Goal: Task Accomplishment & Management: Use online tool/utility

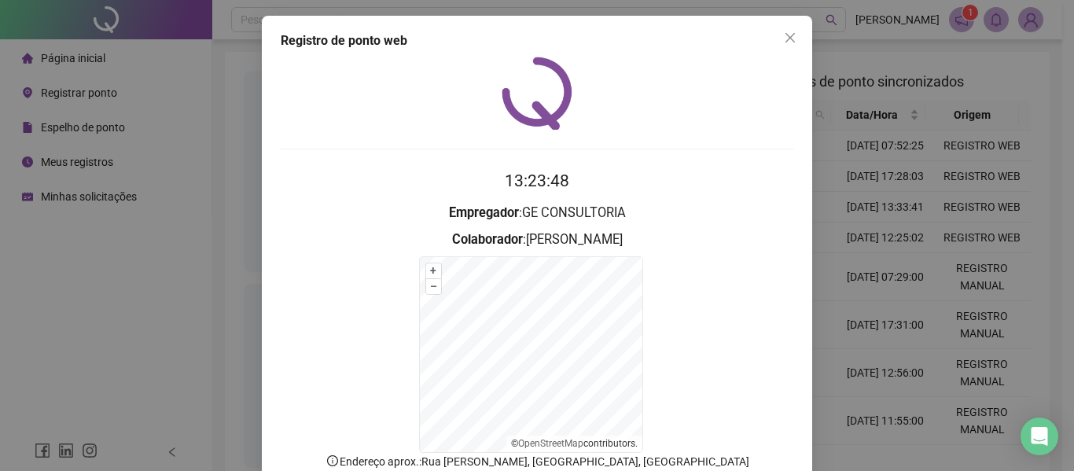
scroll to position [104, 0]
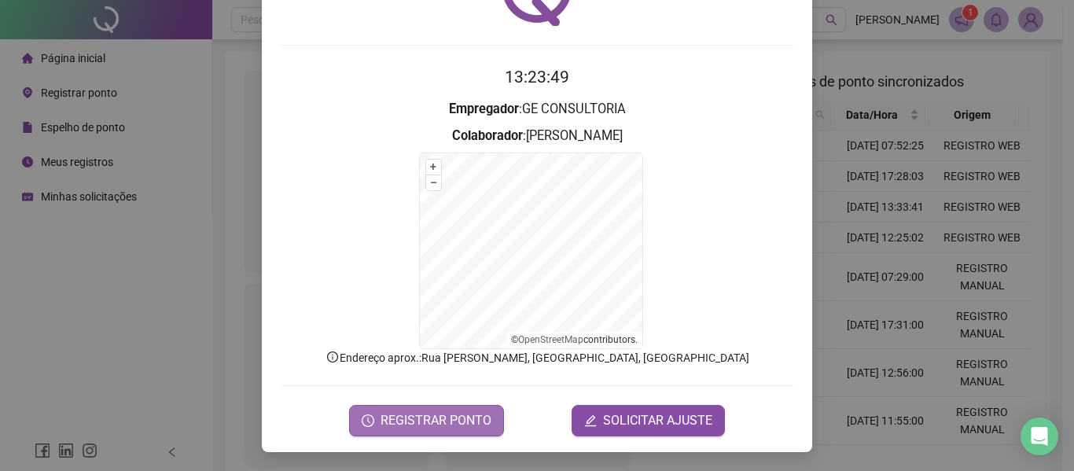
click at [469, 428] on span "REGISTRAR PONTO" at bounding box center [436, 420] width 111 height 19
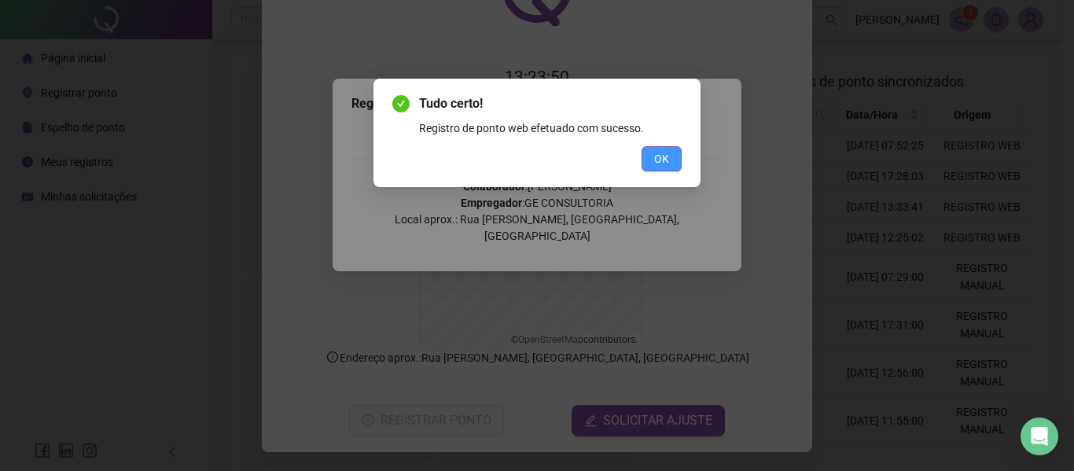
click at [668, 157] on span "OK" at bounding box center [661, 158] width 15 height 17
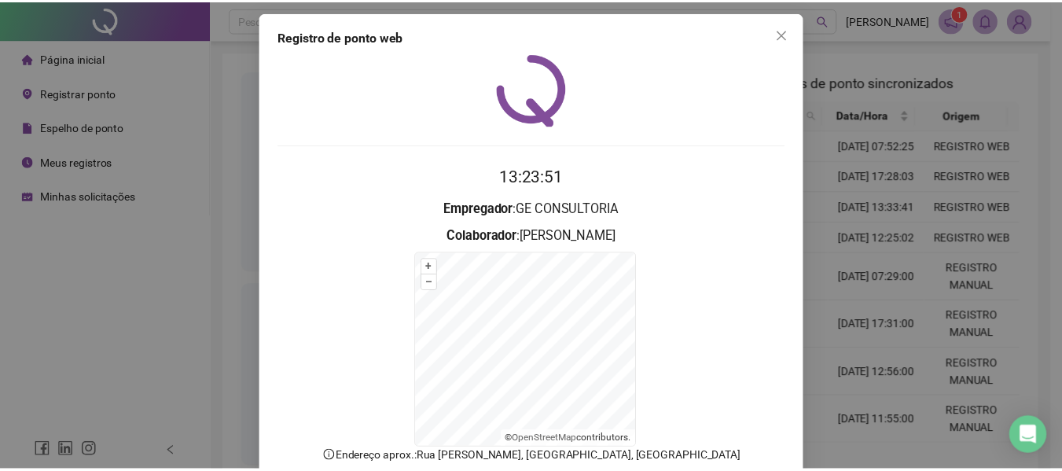
scroll to position [0, 0]
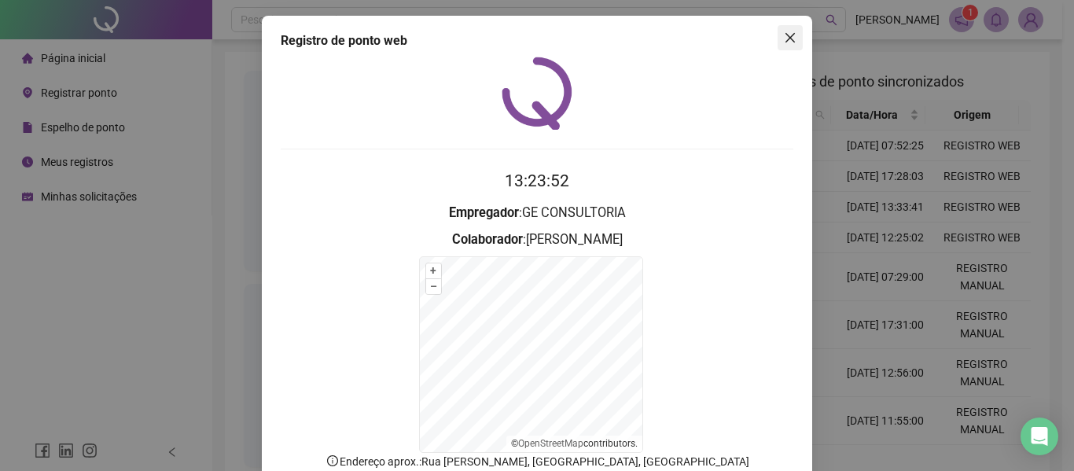
click at [792, 36] on span "Close" at bounding box center [790, 37] width 25 height 13
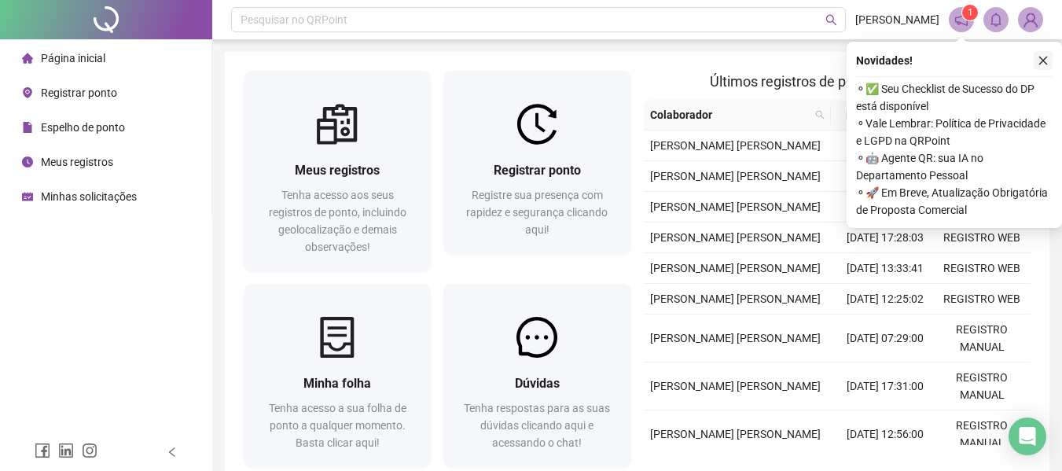
click at [1041, 68] on button "button" at bounding box center [1043, 60] width 19 height 19
